Goal: Task Accomplishment & Management: Use online tool/utility

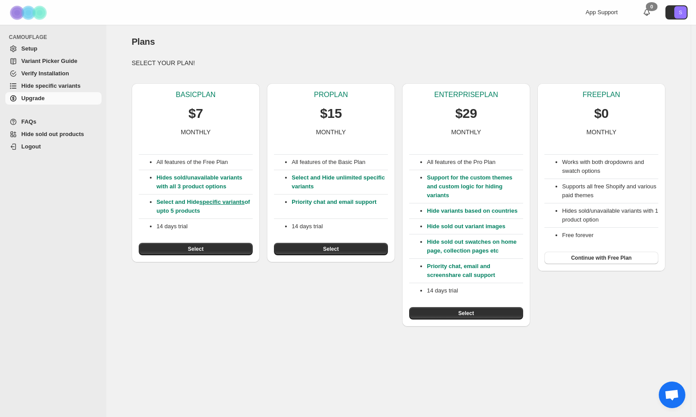
click at [40, 84] on span "Hide specific variants" at bounding box center [50, 85] width 59 height 7
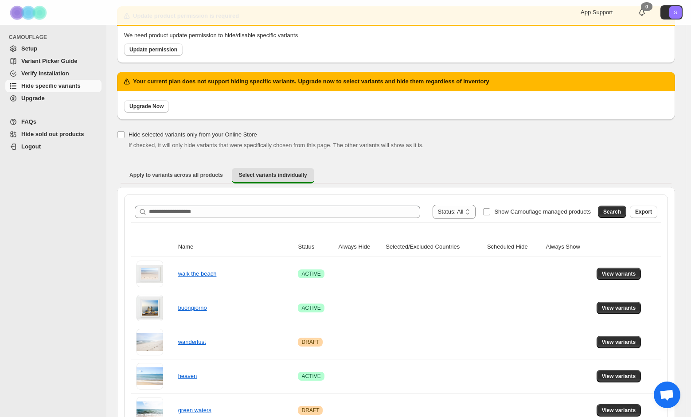
scroll to position [52, 0]
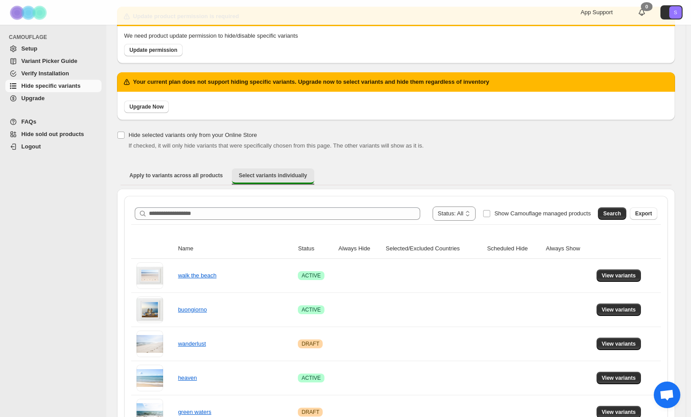
click at [274, 180] on button "Select variants individually" at bounding box center [273, 177] width 82 height 16
click at [275, 175] on span "Select variants individually" at bounding box center [273, 175] width 68 height 7
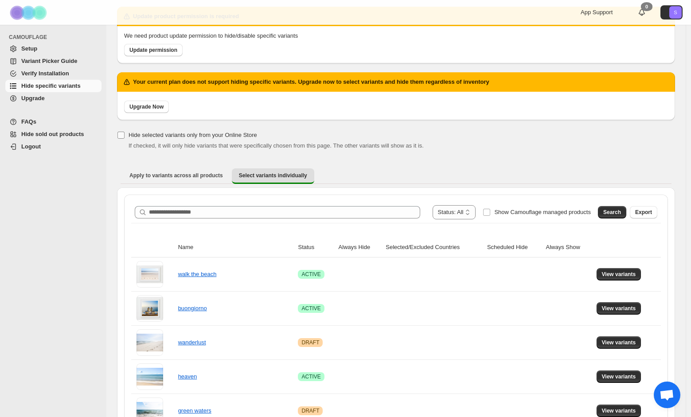
click at [141, 135] on span "Hide selected variants only from your Online Store" at bounding box center [193, 135] width 129 height 7
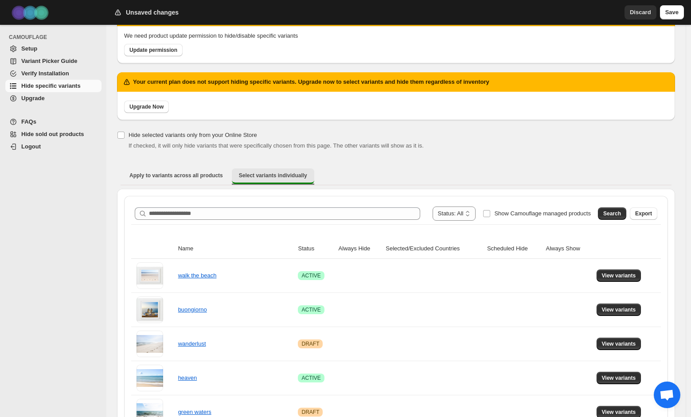
click at [259, 174] on span "Select variants individually" at bounding box center [273, 175] width 68 height 7
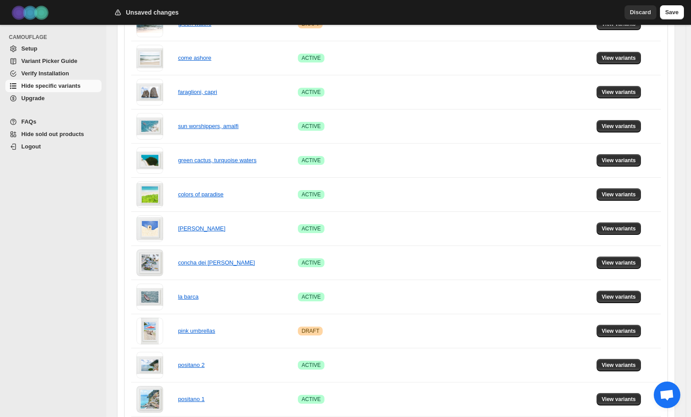
scroll to position [616, 0]
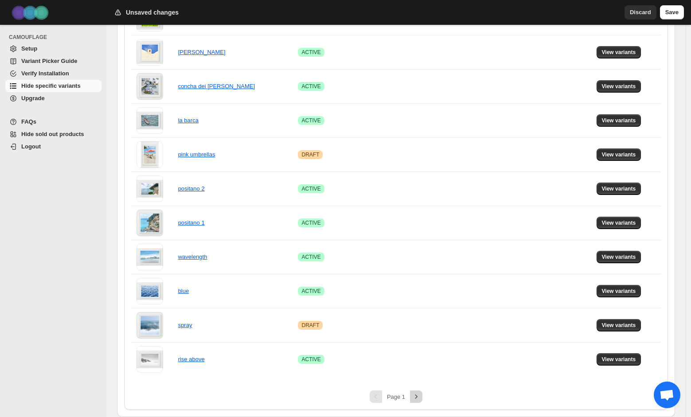
click at [420, 397] on icon "Next" at bounding box center [416, 397] width 9 height 9
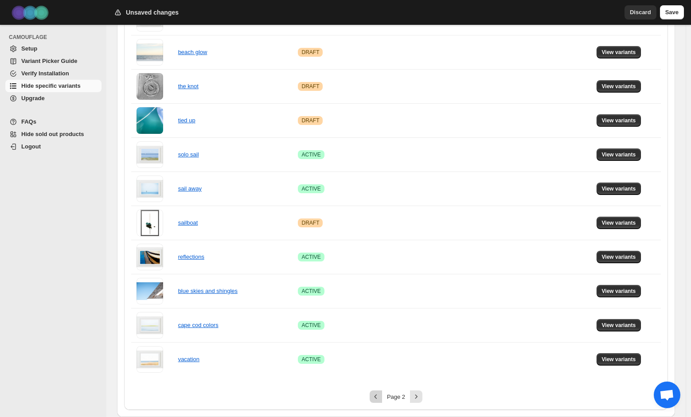
click at [378, 399] on icon "Previous" at bounding box center [376, 397] width 9 height 9
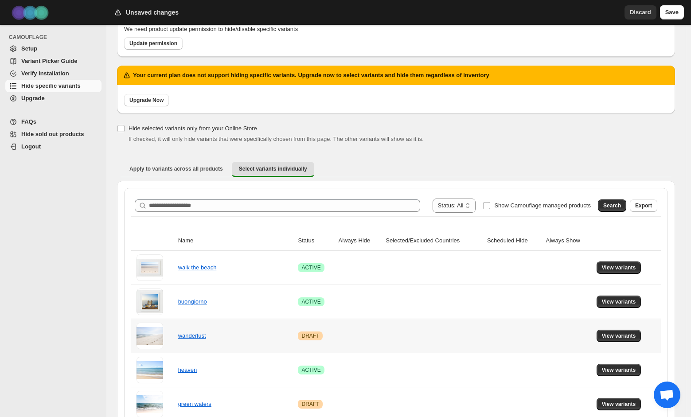
scroll to position [57, 0]
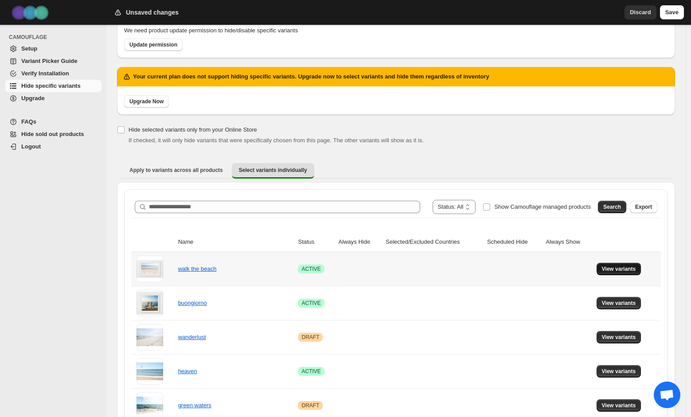
click at [632, 268] on span "View variants" at bounding box center [619, 269] width 34 height 7
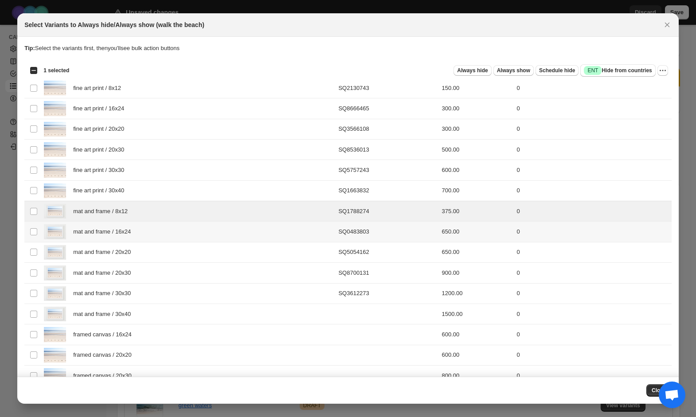
click at [35, 236] on td "Select product variant" at bounding box center [32, 232] width 17 height 20
click at [34, 250] on span ":r7:" at bounding box center [34, 252] width 8 height 8
click at [37, 272] on span ":r7:" at bounding box center [34, 273] width 8 height 8
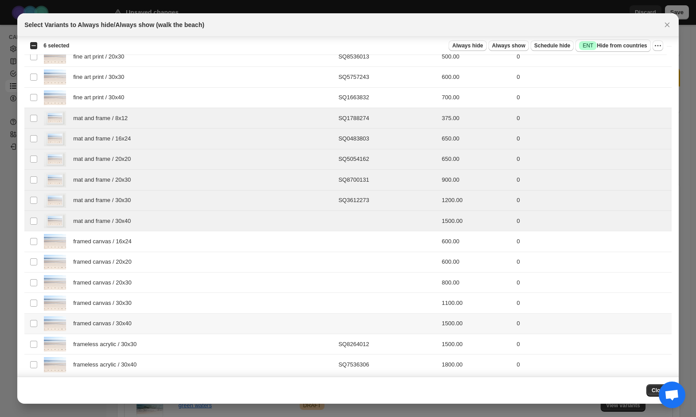
scroll to position [98, 0]
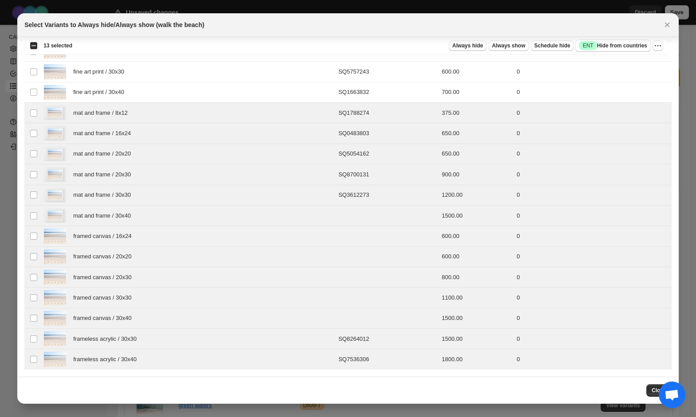
click at [469, 50] on button "Always hide" at bounding box center [468, 45] width 38 height 11
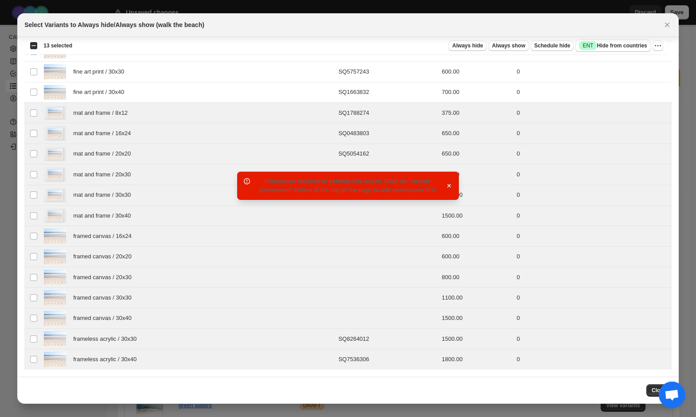
click at [455, 182] on div "Permission required to perform this action. Click on "Update permission" button…" at bounding box center [348, 186] width 222 height 28
click at [450, 185] on icon "button" at bounding box center [449, 185] width 9 height 9
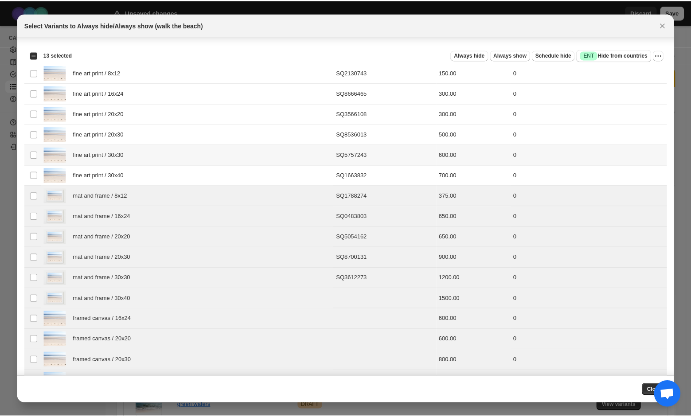
scroll to position [0, 0]
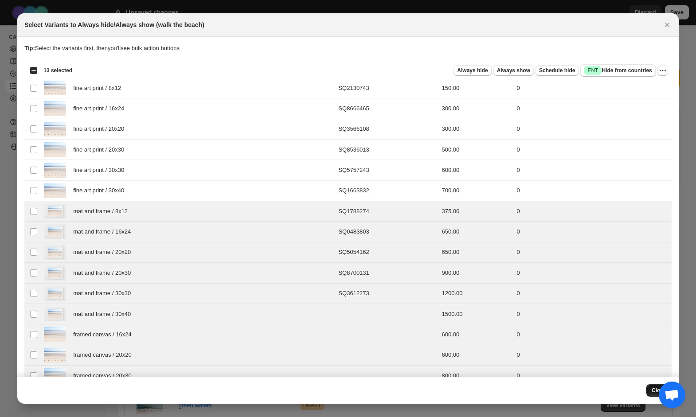
click at [648, 393] on button "Close" at bounding box center [659, 391] width 25 height 12
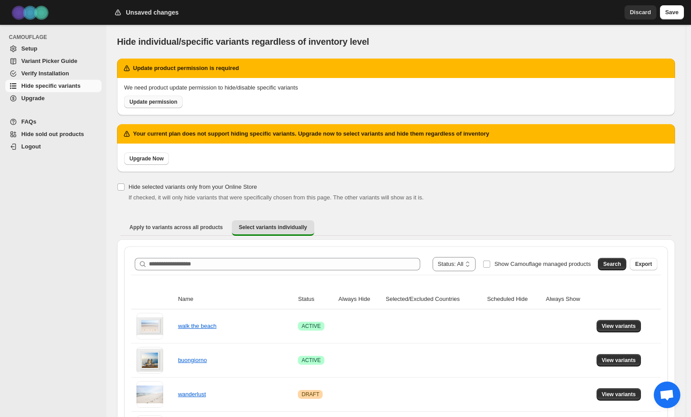
click at [153, 104] on span "Update permission" at bounding box center [154, 101] width 48 height 7
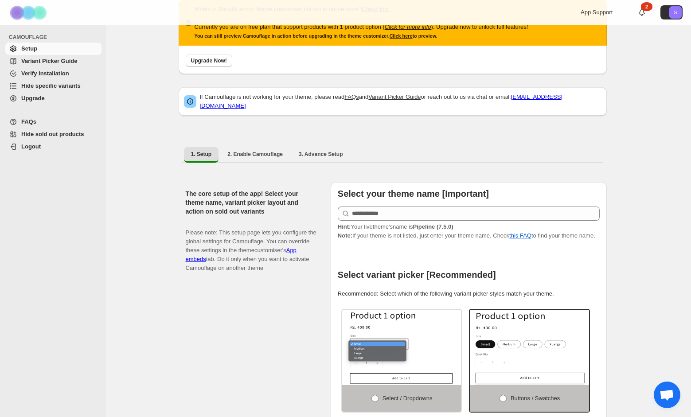
scroll to position [36, 0]
click at [261, 150] on span "2. Enable Camouflage" at bounding box center [255, 153] width 55 height 7
select select "**********"
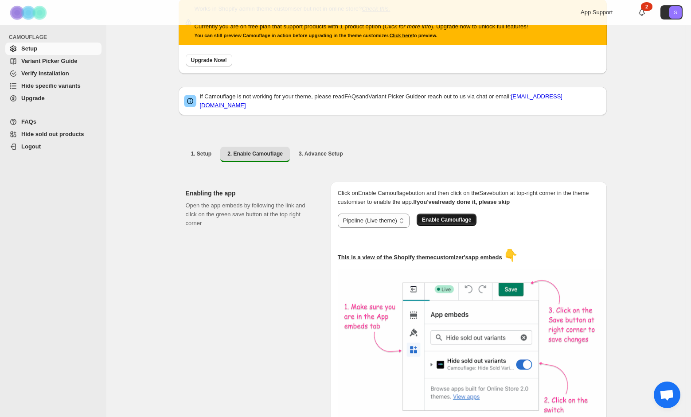
click at [447, 216] on span "Enable Camouflage" at bounding box center [446, 219] width 49 height 7
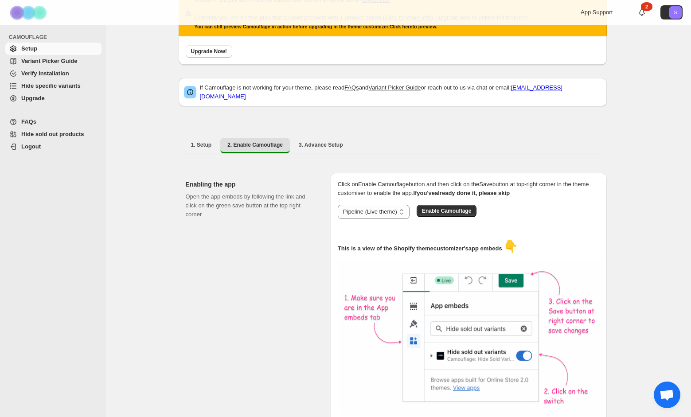
scroll to position [46, 0]
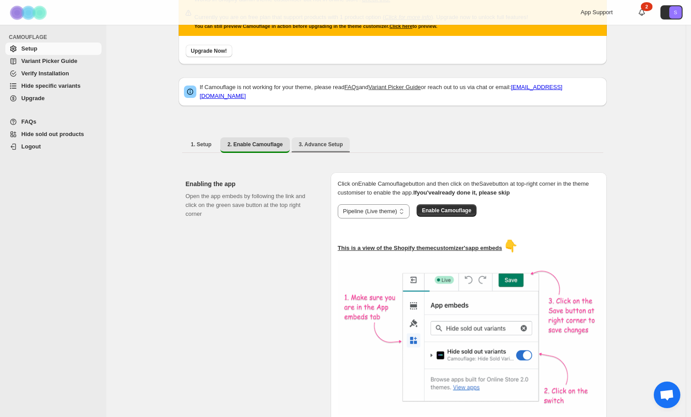
click at [337, 141] on span "3. Advance Setup" at bounding box center [321, 144] width 44 height 7
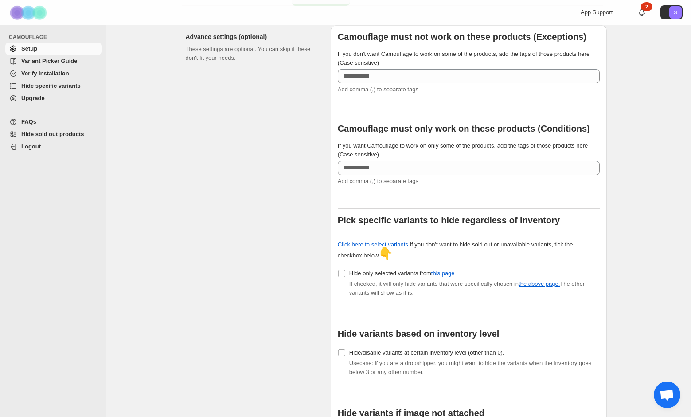
scroll to position [202, 0]
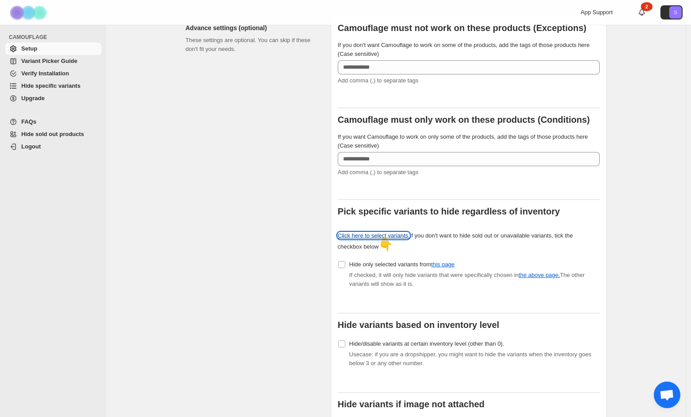
click at [382, 232] on link "Click here to select variants." at bounding box center [374, 235] width 72 height 7
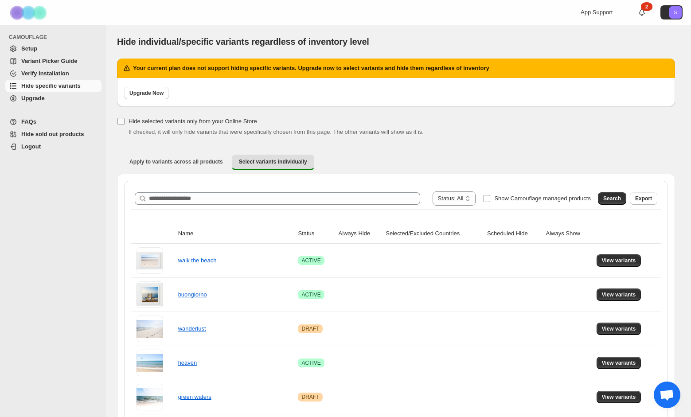
click at [163, 122] on span "Hide selected variants only from your Online Store" at bounding box center [193, 121] width 129 height 7
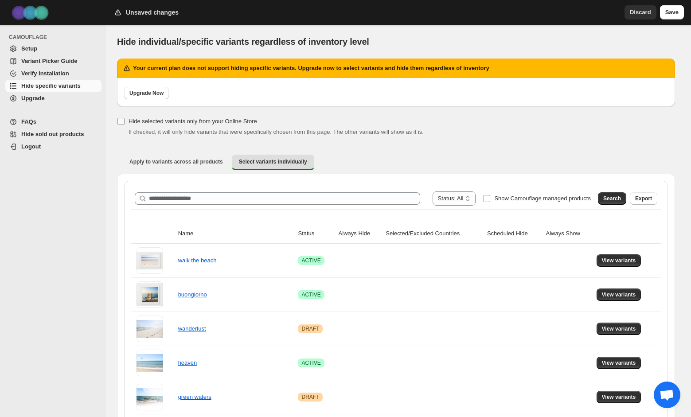
click at [163, 122] on span "Hide selected variants only from your Online Store" at bounding box center [193, 121] width 129 height 7
click at [631, 261] on span "View variants" at bounding box center [619, 260] width 34 height 7
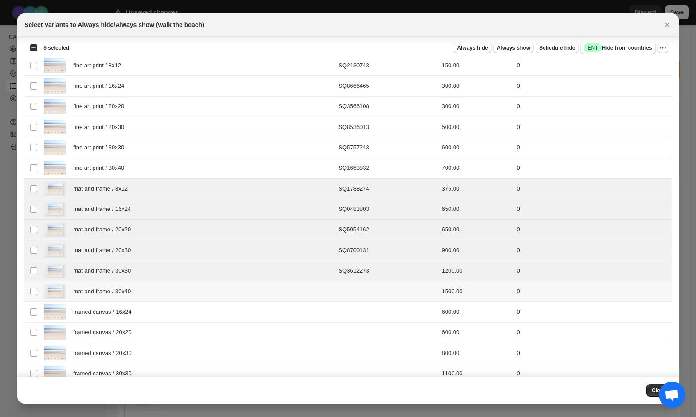
scroll to position [87, 0]
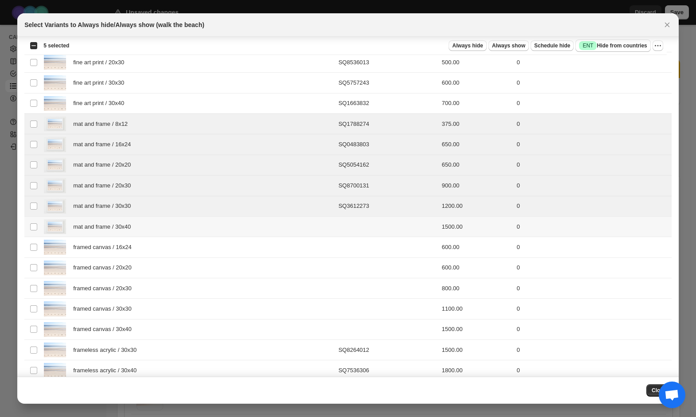
click at [29, 228] on td "Select product variant" at bounding box center [32, 226] width 17 height 20
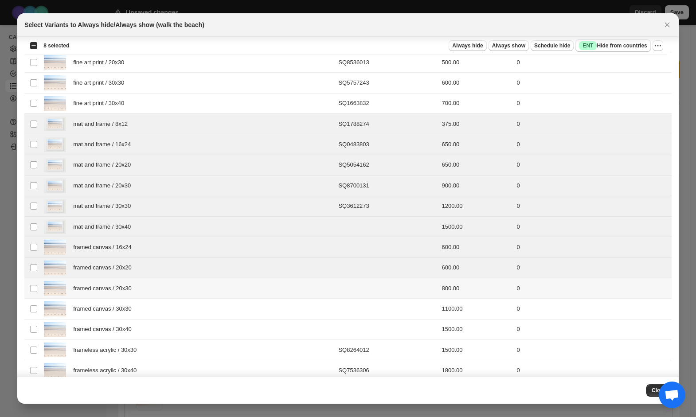
click at [34, 284] on td "Select product variant" at bounding box center [32, 288] width 17 height 20
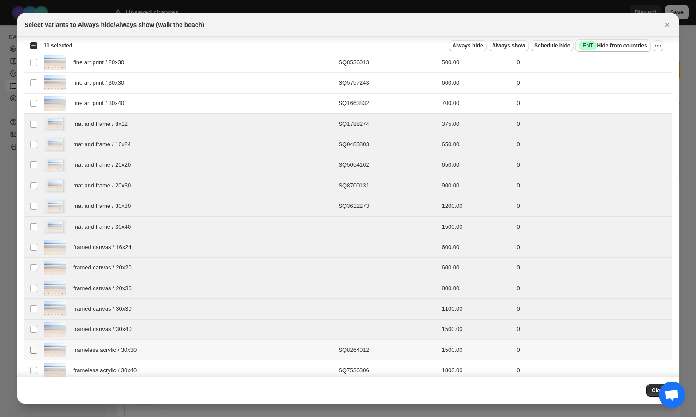
click at [37, 348] on span ":r5:" at bounding box center [34, 350] width 8 height 8
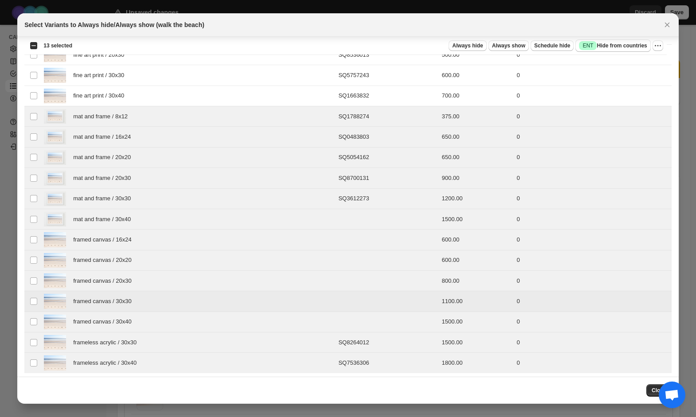
scroll to position [98, 0]
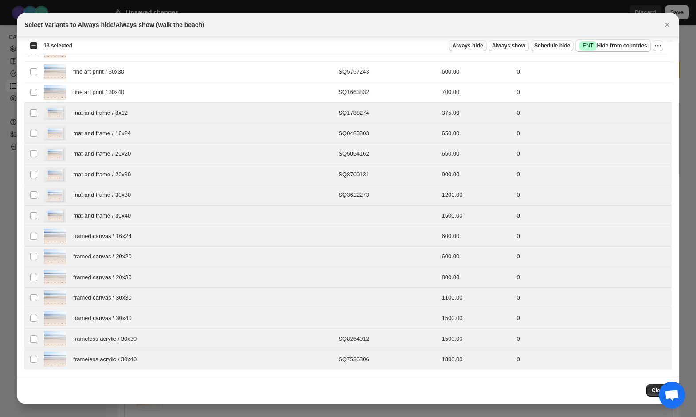
click at [462, 47] on span "Always hide" at bounding box center [467, 45] width 31 height 7
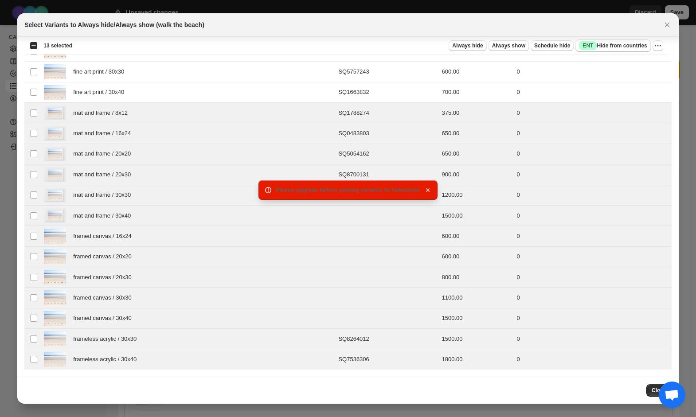
click at [431, 190] on icon "button" at bounding box center [428, 190] width 9 height 9
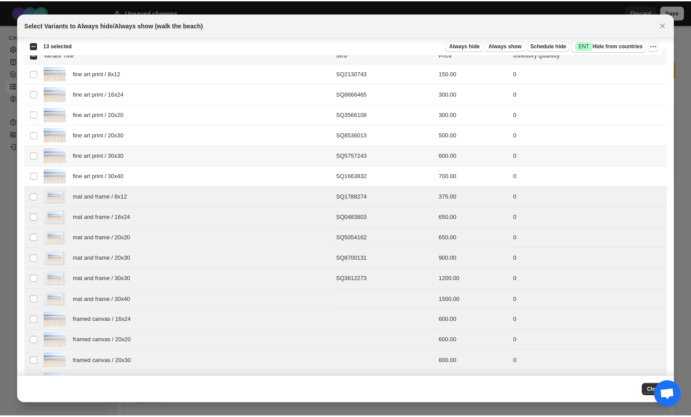
scroll to position [0, 0]
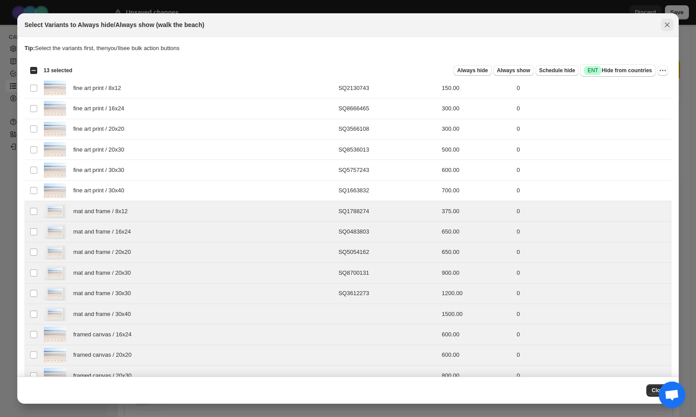
click at [672, 24] on icon "Close" at bounding box center [667, 24] width 9 height 9
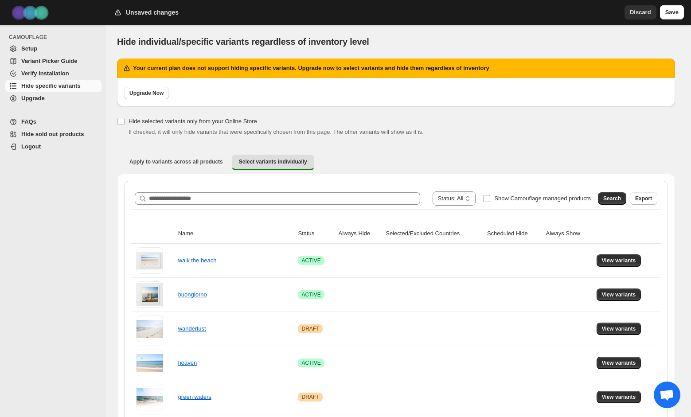
click at [28, 102] on span "Upgrade" at bounding box center [33, 98] width 24 height 7
